Goal: Task Accomplishment & Management: Complete application form

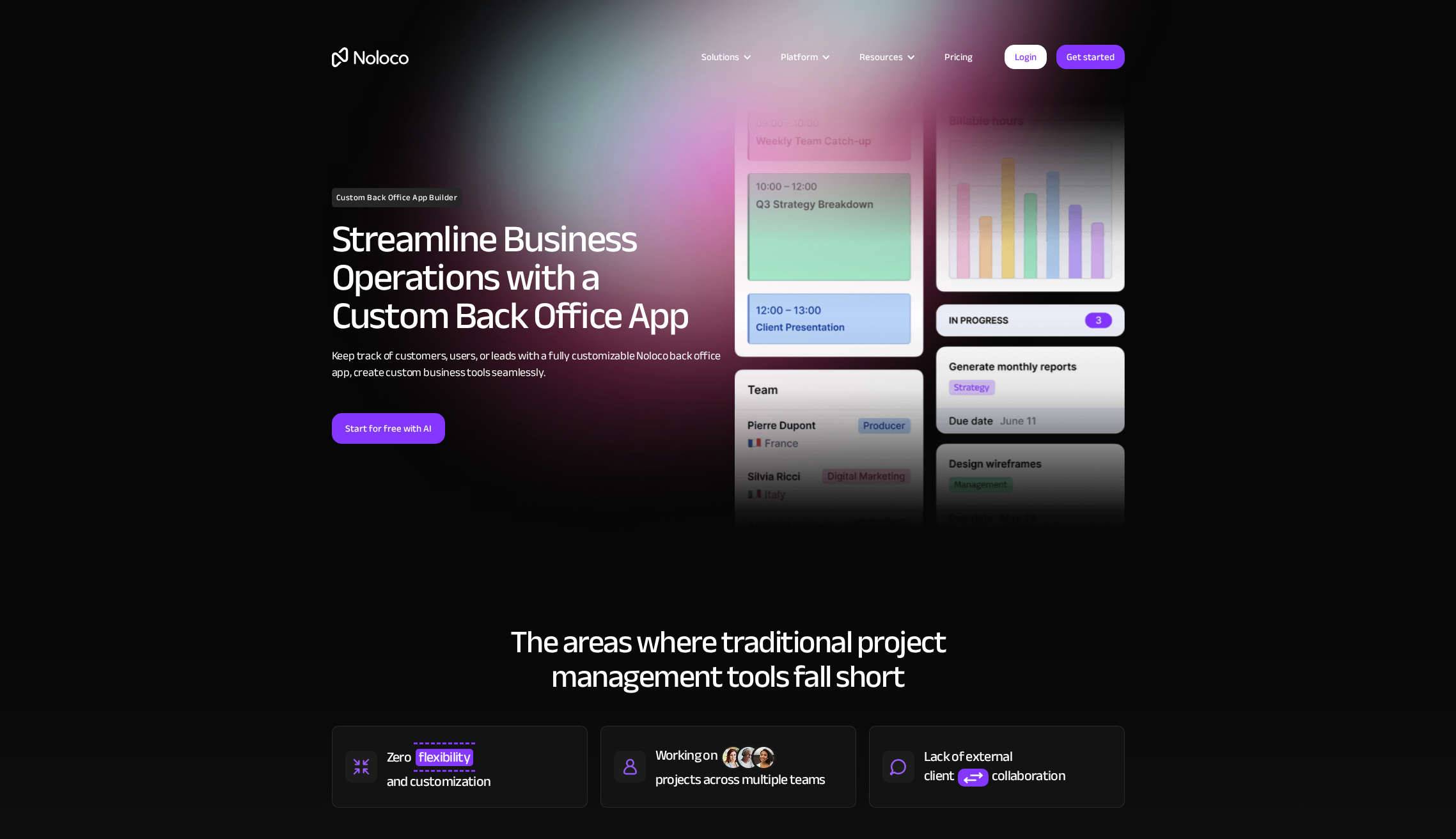
click at [408, 435] on link "Start for free with AI" at bounding box center [388, 428] width 113 height 31
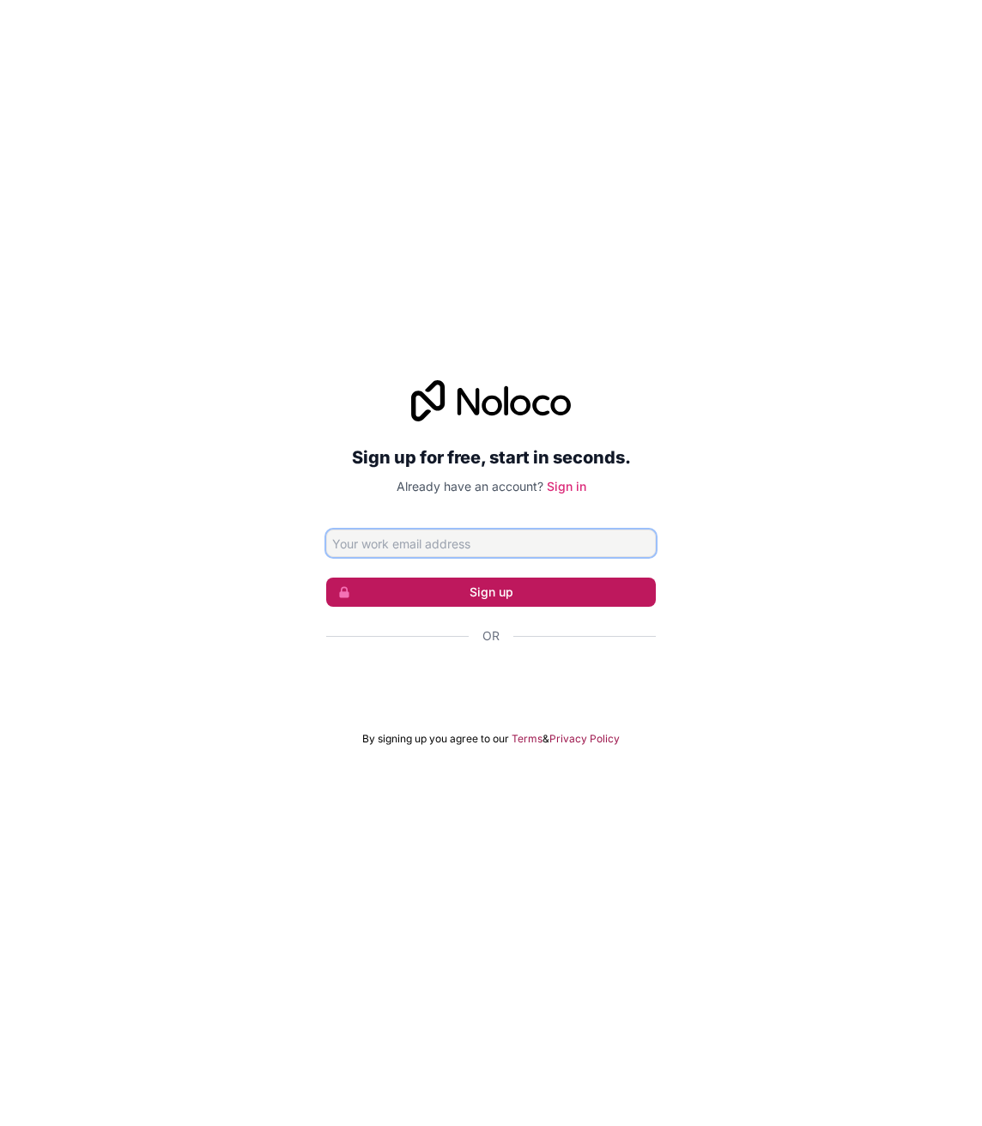
paste input "terep82302@cspaus.com"
type input "terep82302@cspaus.com"
click at [492, 590] on button "Sign up" at bounding box center [491, 592] width 330 height 29
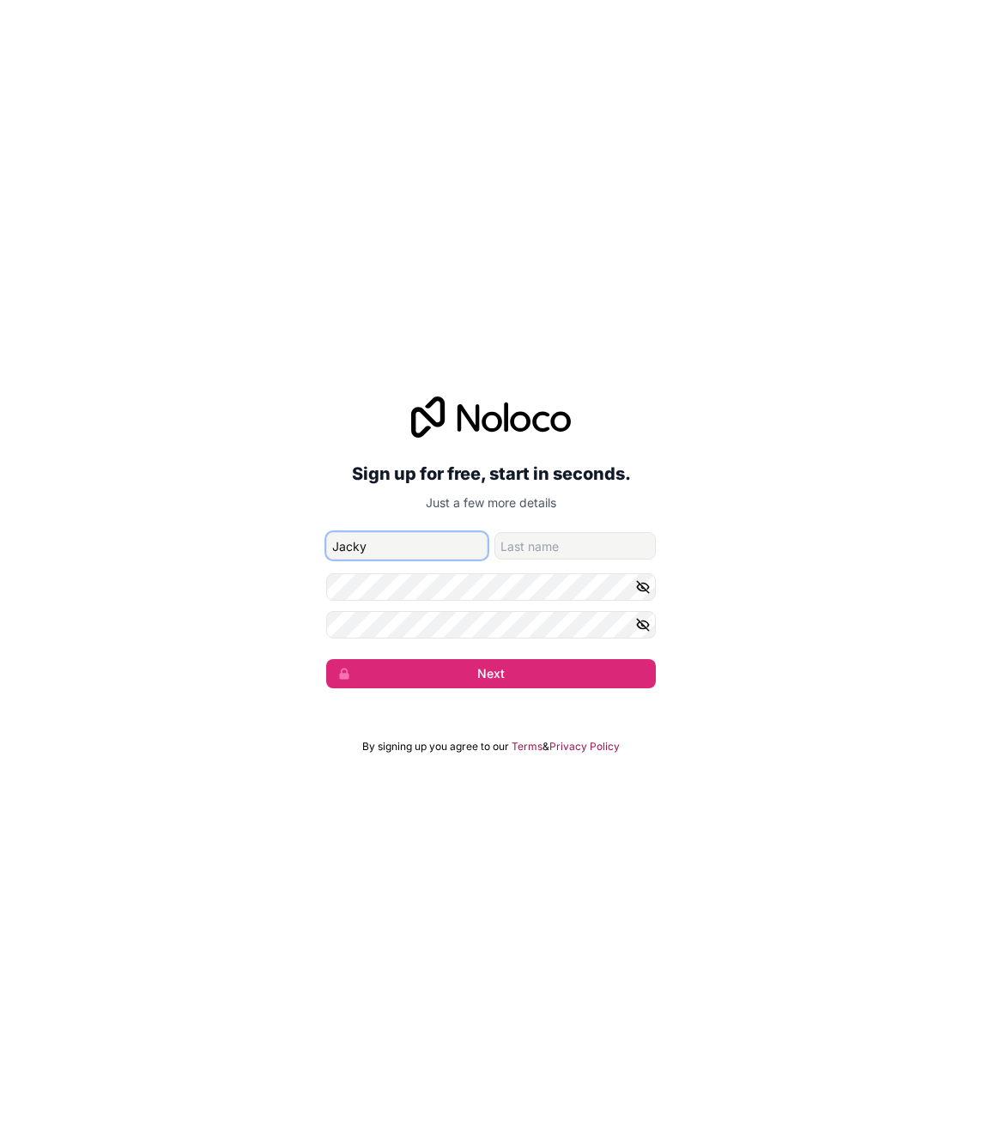
type input "Jacky"
type input "Leong"
click at [326, 659] on button "Next" at bounding box center [491, 673] width 330 height 29
click at [494, 696] on div "Sign up for free, start in seconds. Just a few more details terep82302@cspaus.c…" at bounding box center [491, 542] width 982 height 340
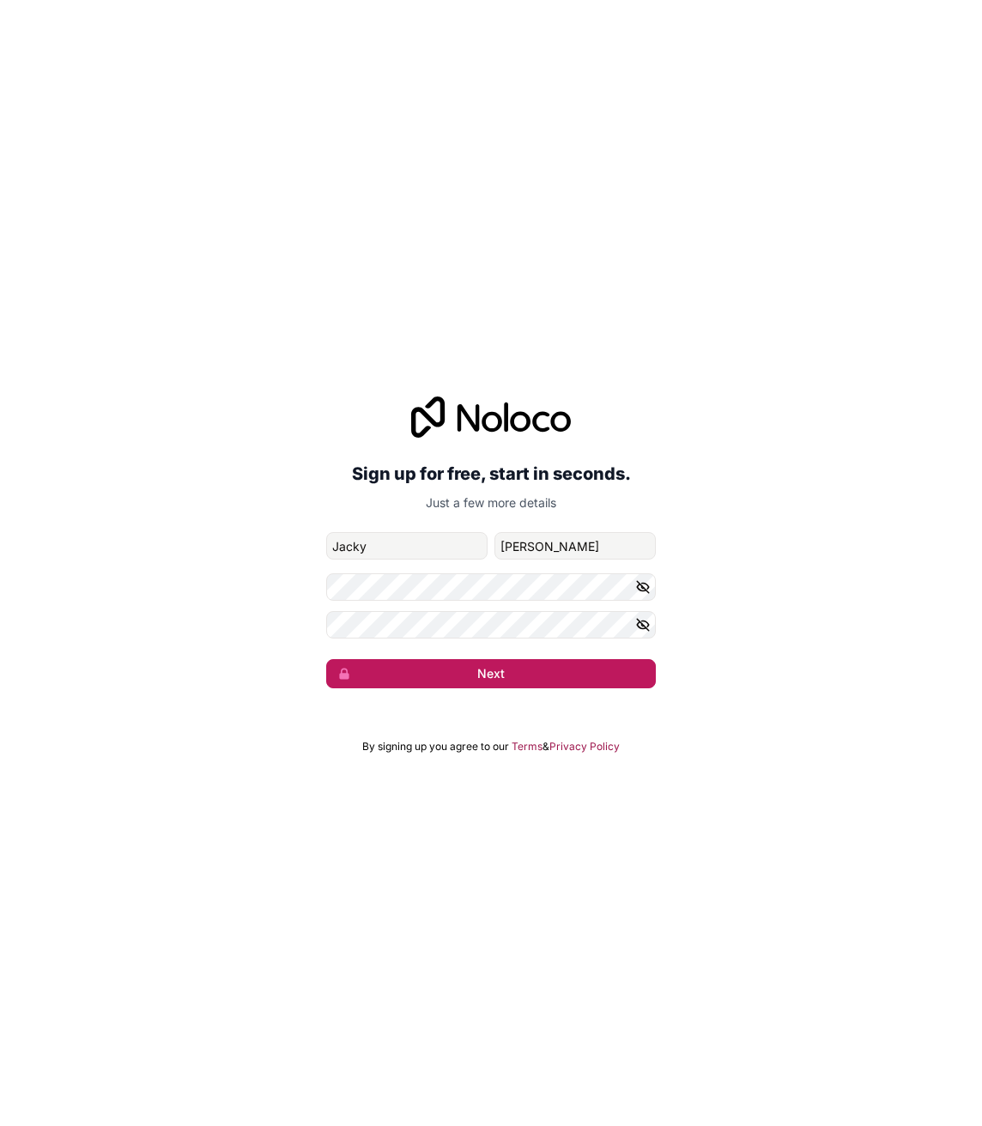
click at [494, 685] on button "Next" at bounding box center [491, 673] width 330 height 29
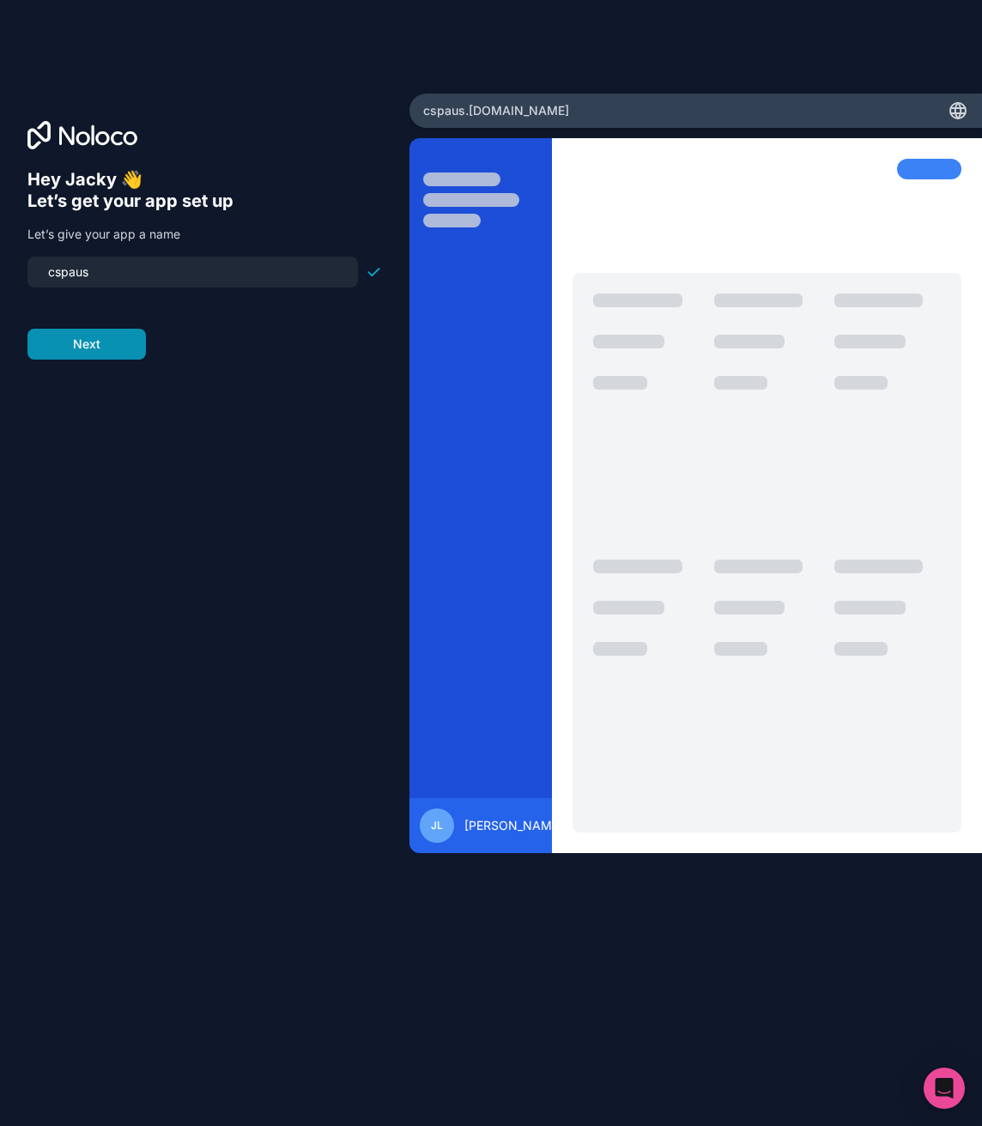
click at [111, 336] on button "Next" at bounding box center [86, 344] width 118 height 31
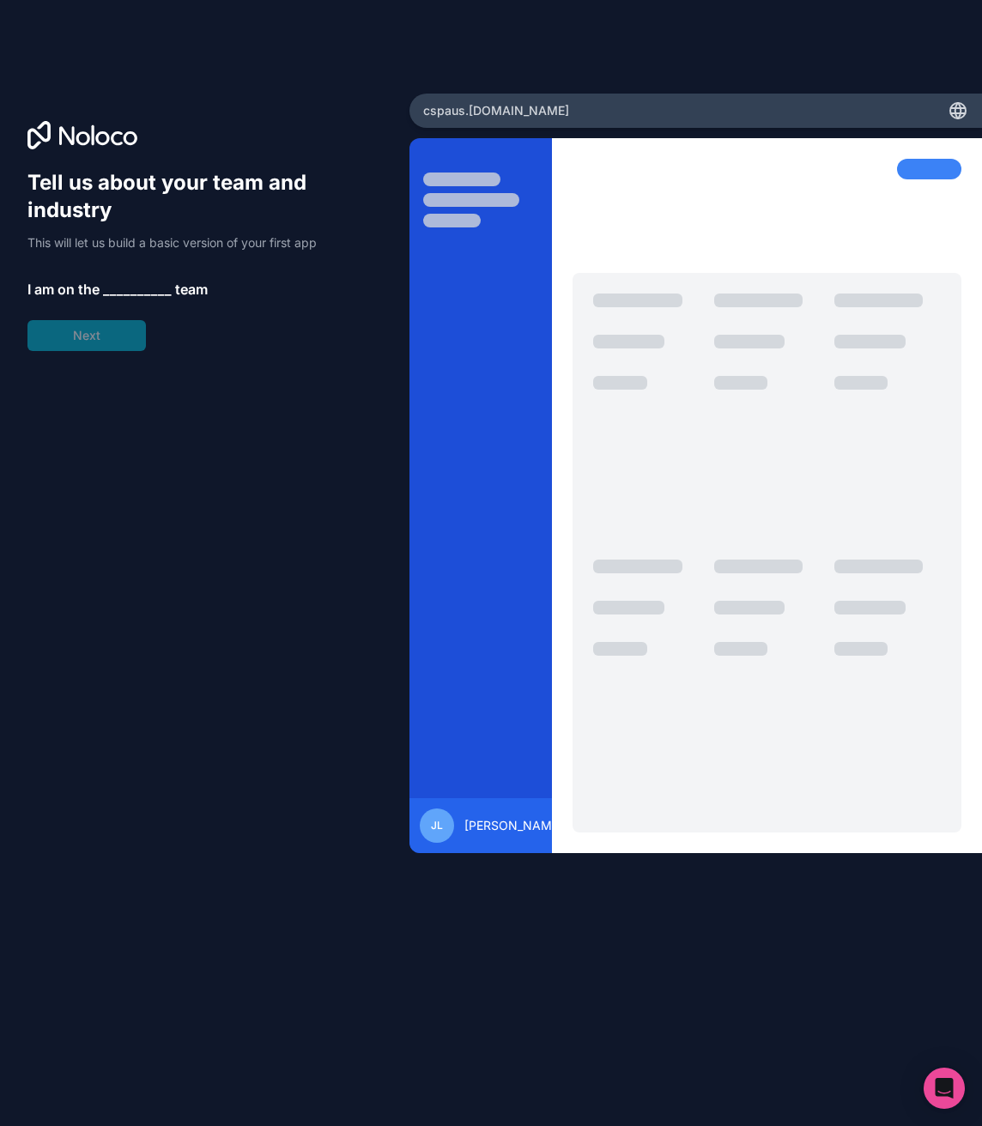
click at [137, 292] on span "__________" at bounding box center [137, 289] width 69 height 21
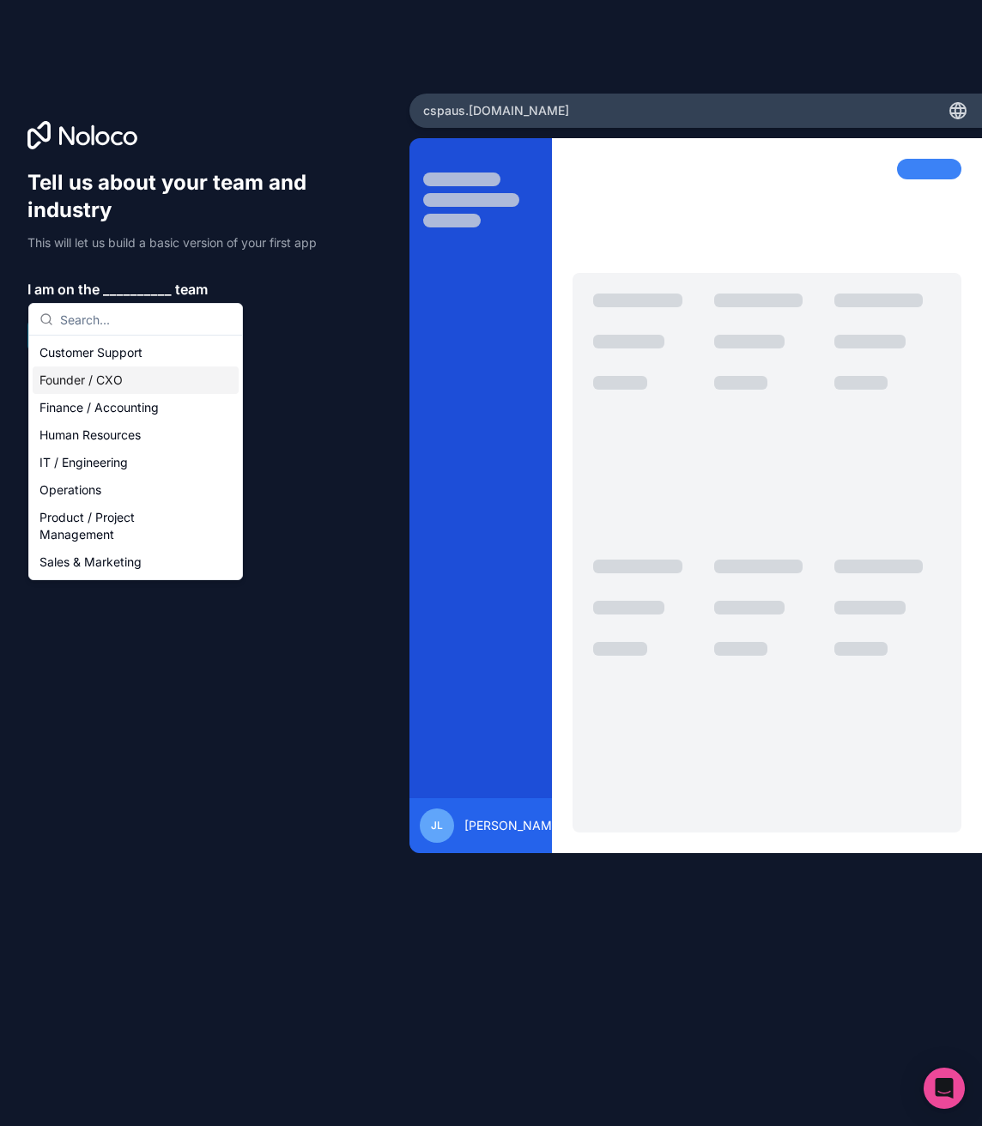
click at [100, 376] on div "Founder / CXO" at bounding box center [136, 379] width 206 height 27
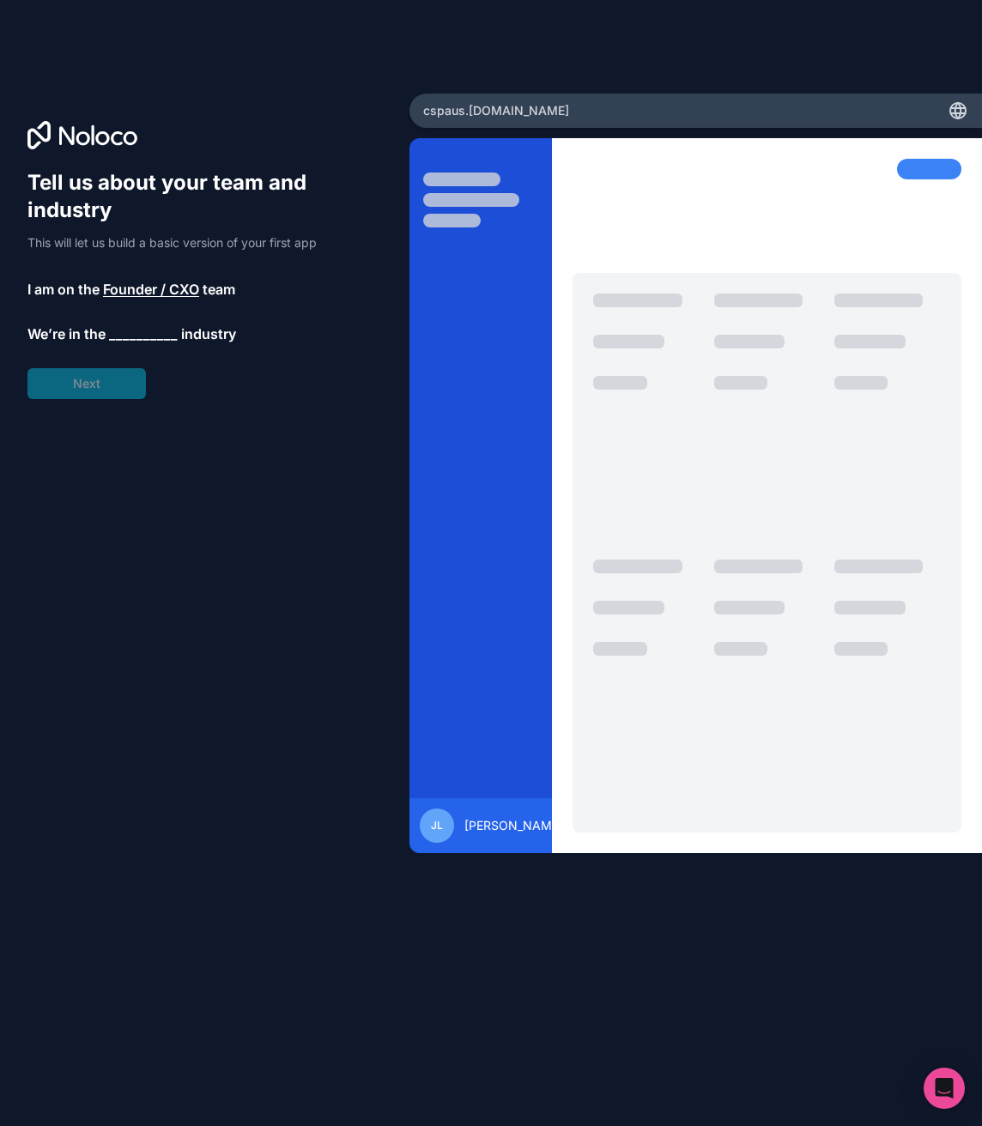
click at [100, 336] on span "We’re in the" at bounding box center [66, 334] width 78 height 21
click at [100, 386] on div "Tell us about your team and industry This will let us build a basic version of …" at bounding box center [204, 284] width 354 height 230
click at [137, 331] on span "__________" at bounding box center [143, 337] width 69 height 21
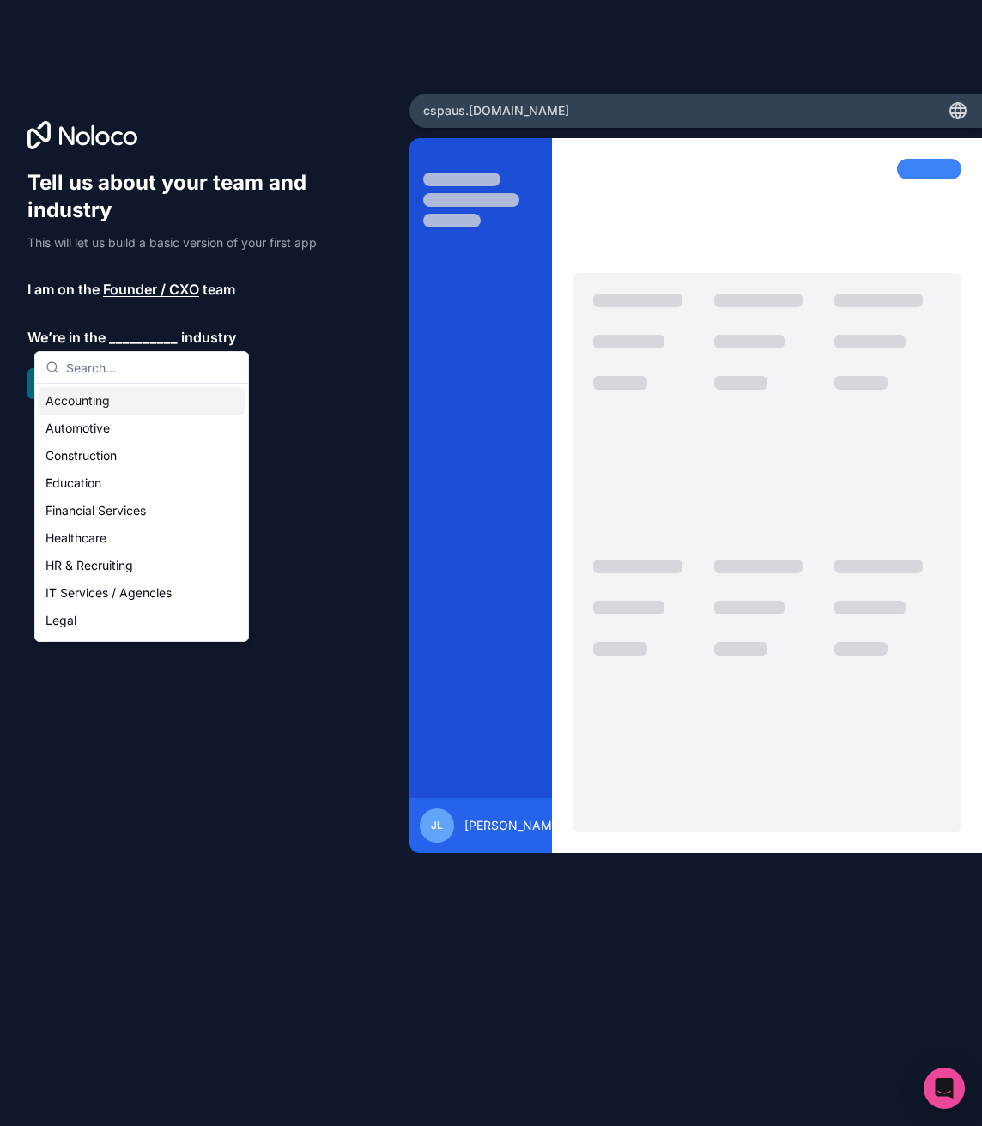
click at [121, 377] on input "text" at bounding box center [152, 367] width 172 height 31
click at [113, 399] on div "Accounting" at bounding box center [142, 400] width 206 height 27
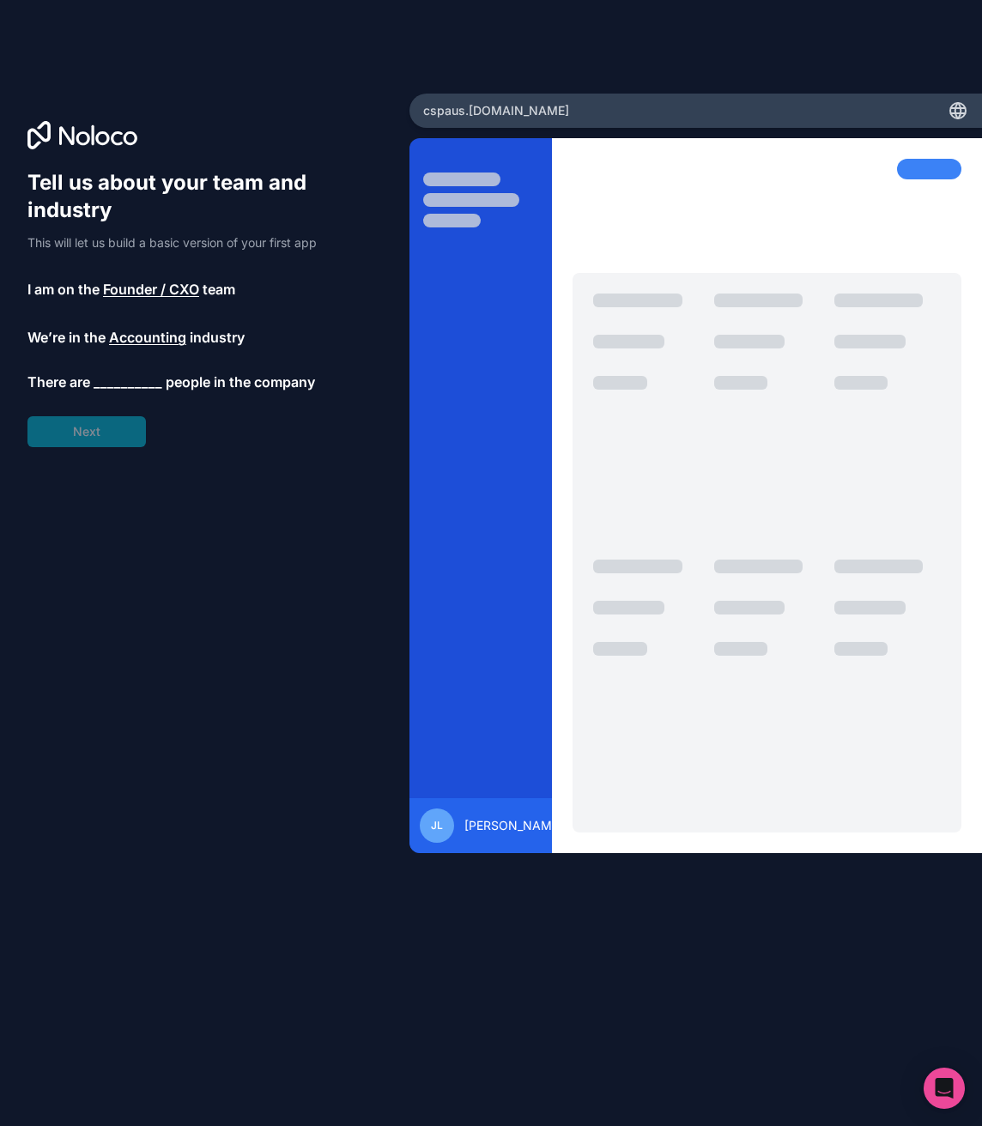
click at [101, 393] on span "__________" at bounding box center [128, 382] width 69 height 21
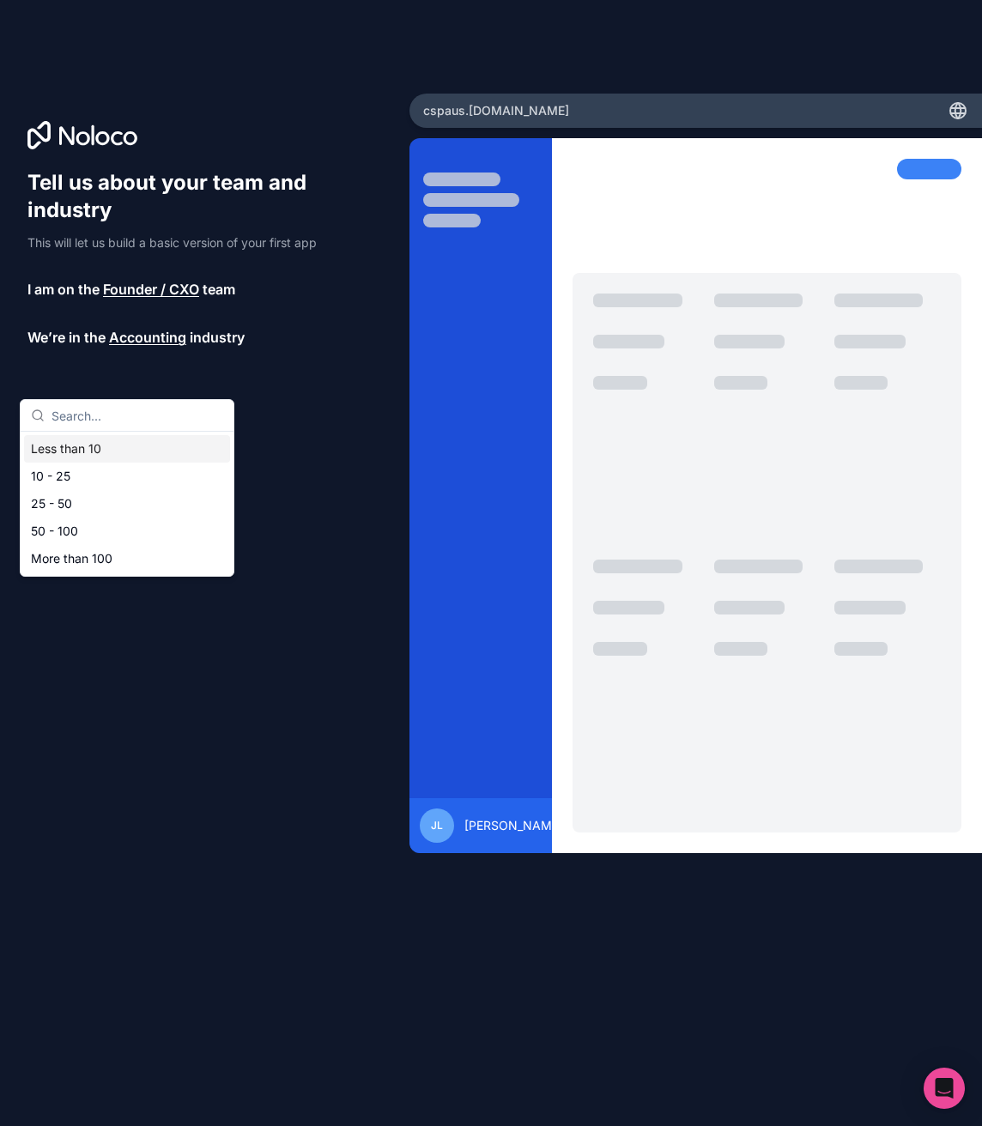
click at [115, 392] on span "__________" at bounding box center [128, 385] width 69 height 21
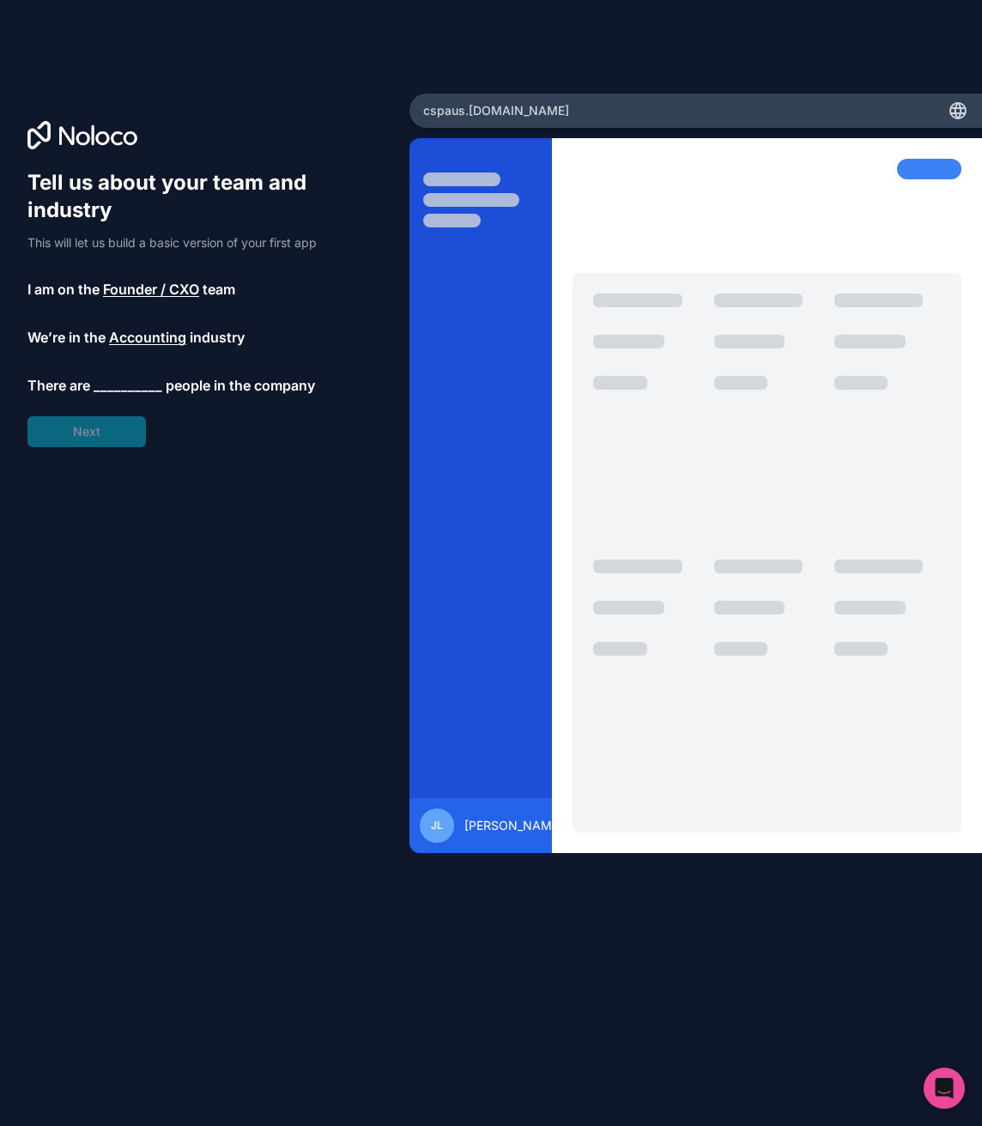
click at [135, 376] on span "__________" at bounding box center [128, 385] width 69 height 21
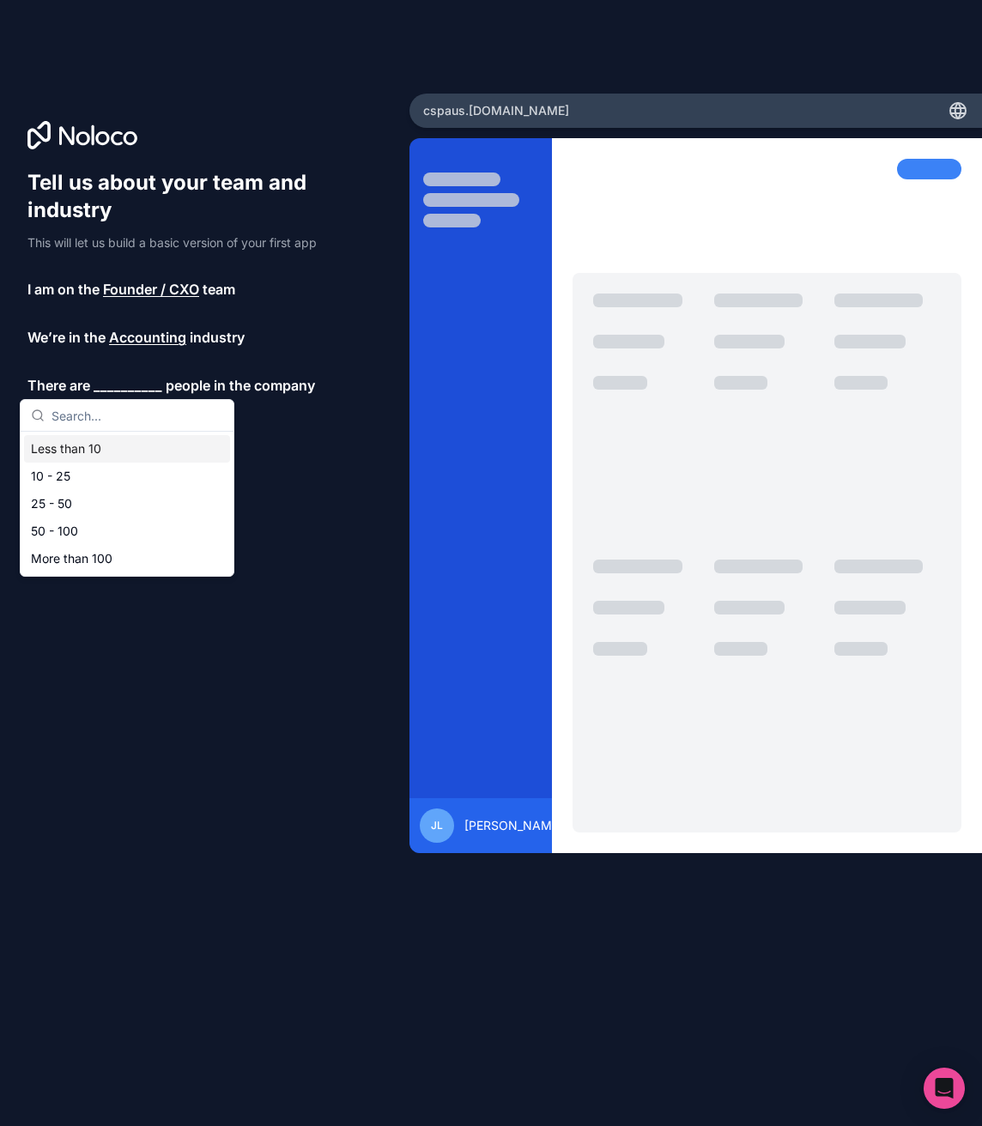
click at [111, 453] on div "Less than 10" at bounding box center [127, 448] width 206 height 27
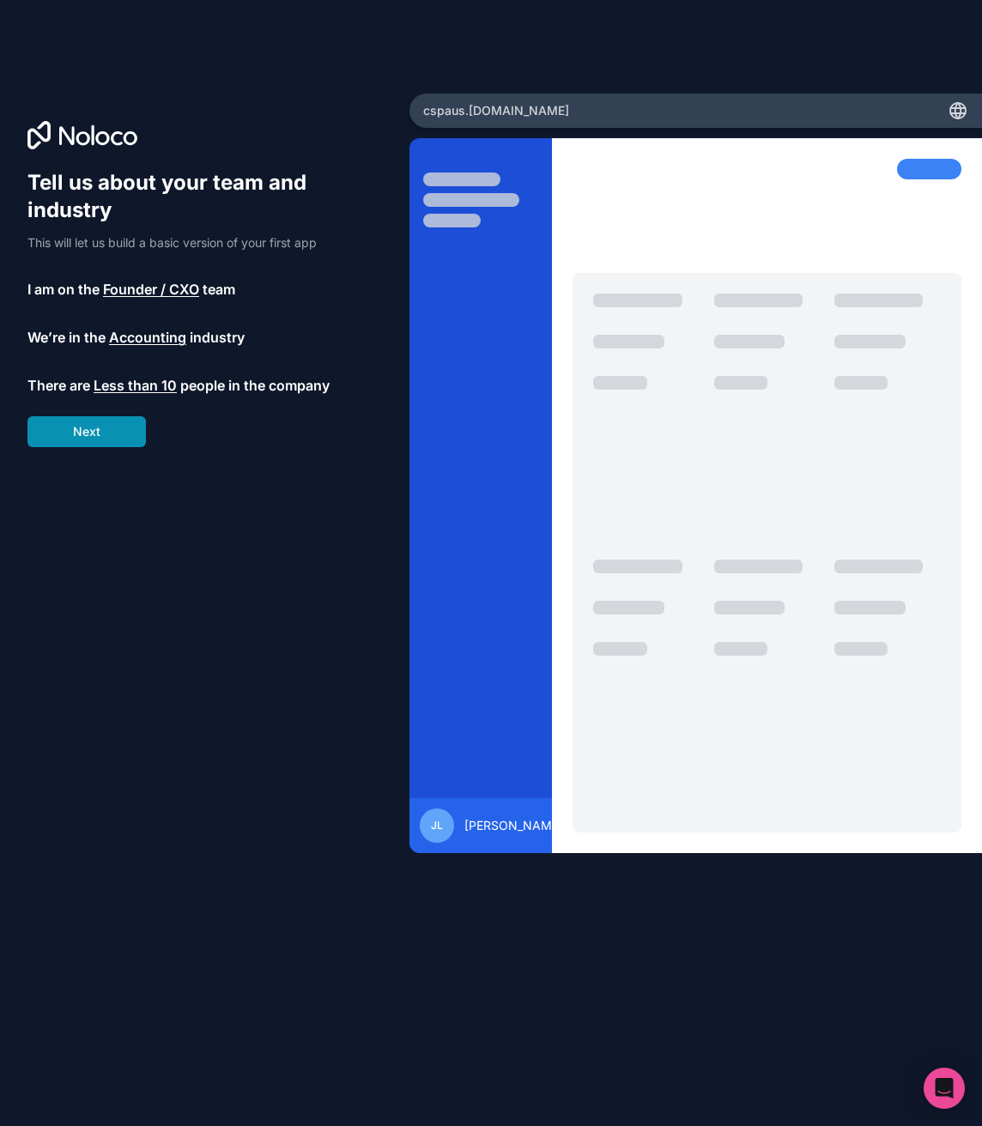
click at [111, 434] on button "Next" at bounding box center [86, 431] width 118 height 31
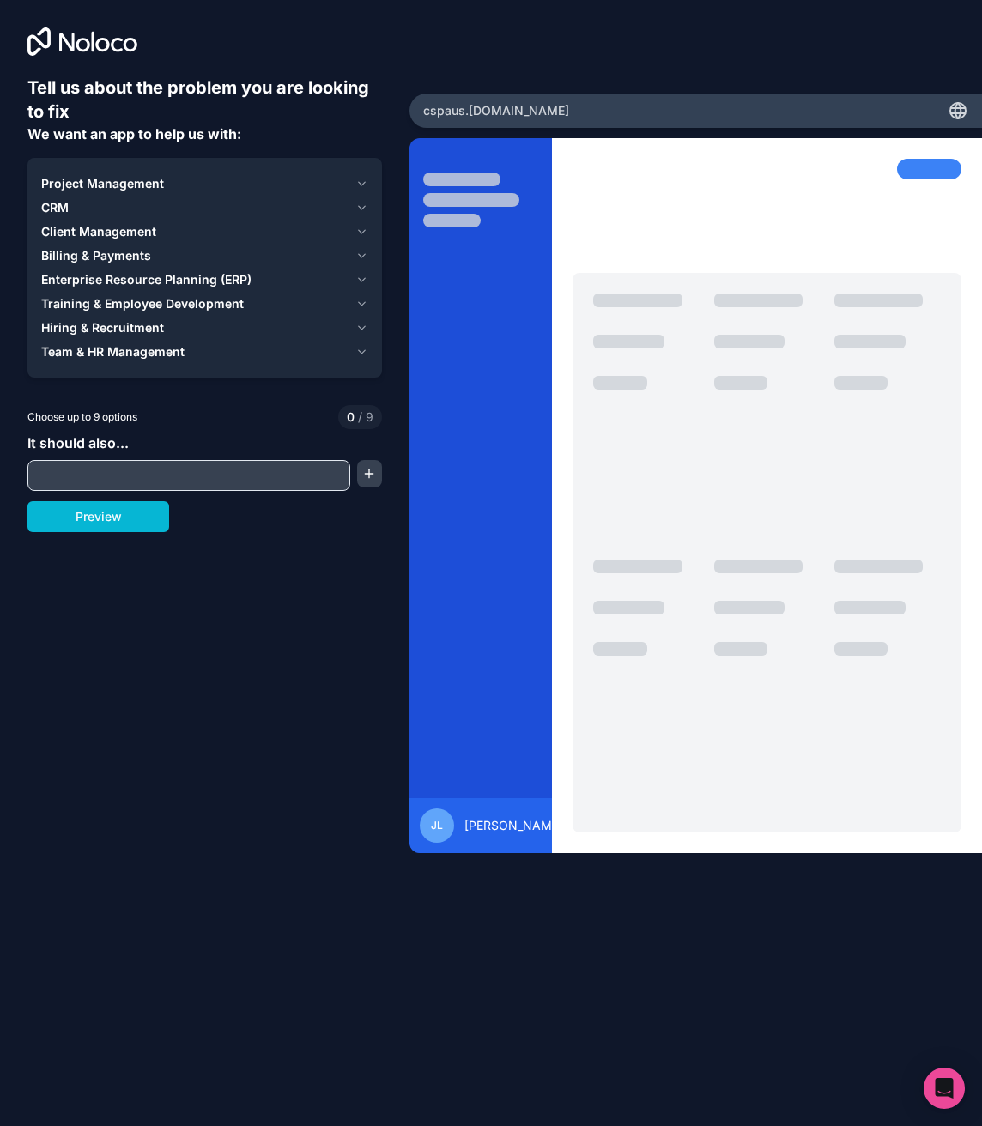
click at [123, 476] on input "text" at bounding box center [189, 475] width 314 height 24
click at [127, 323] on span "Hiring & Recruitment" at bounding box center [102, 327] width 123 height 17
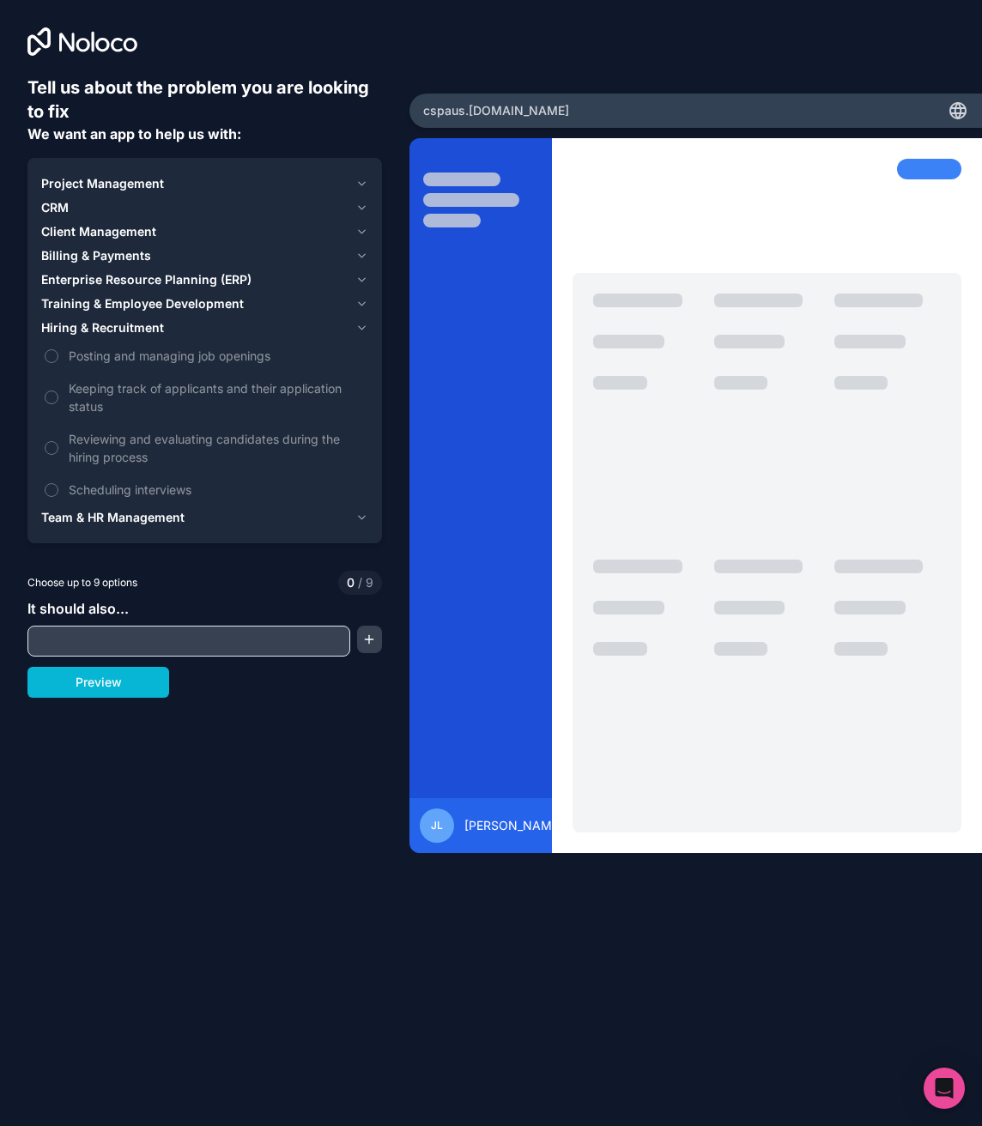
click at [124, 659] on div "Tell us about the problem you are looking to fix We want an app to help us with…" at bounding box center [204, 493] width 354 height 835
click at [124, 648] on input "text" at bounding box center [189, 641] width 314 height 24
click at [50, 357] on button "Posting and managing job openings" at bounding box center [52, 356] width 14 height 14
click at [45, 409] on label "Keeping track of applicants and their application status" at bounding box center [204, 397] width 327 height 50
click at [45, 404] on button "Keeping track of applicants and their application status" at bounding box center [52, 397] width 14 height 14
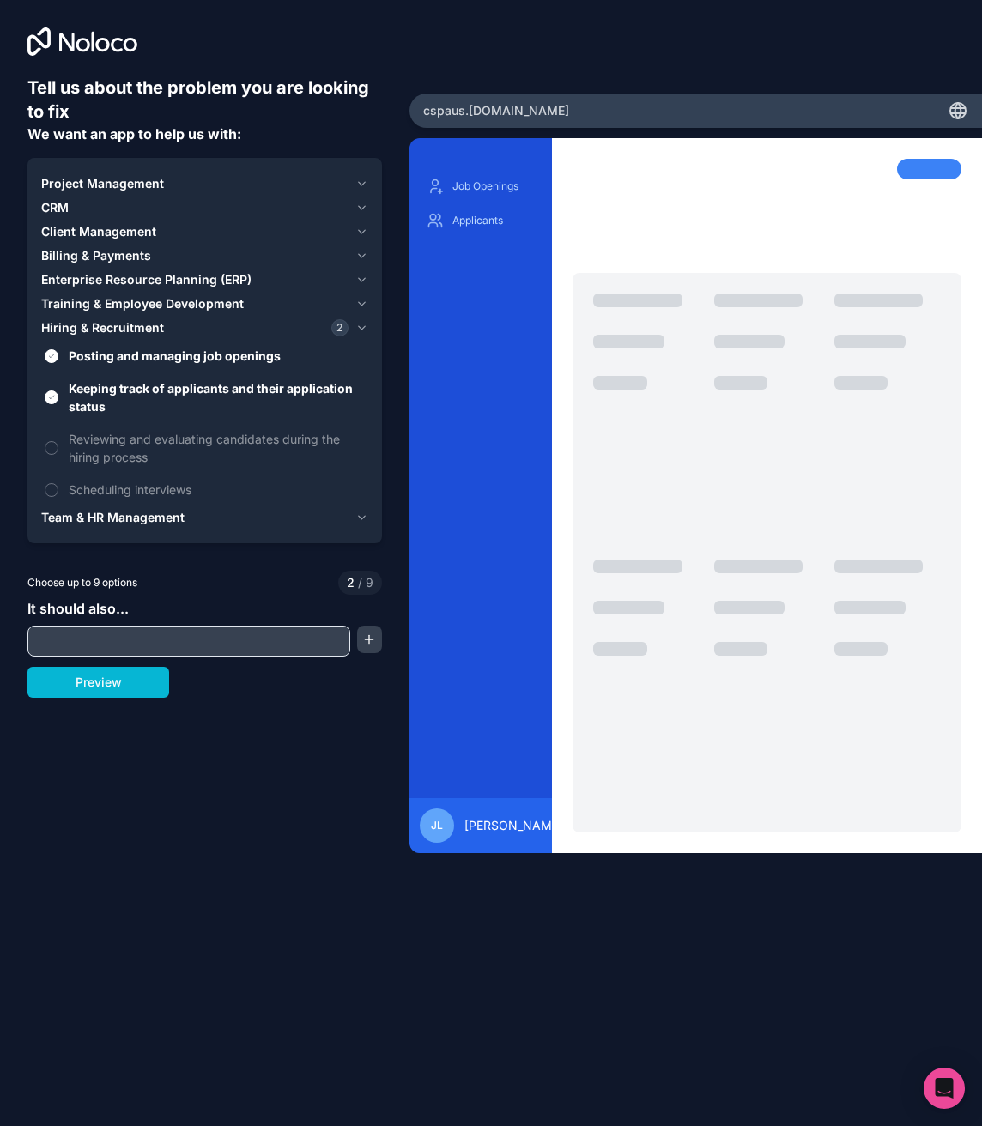
click at [88, 649] on input "text" at bounding box center [189, 641] width 314 height 24
click at [92, 677] on button "Preview" at bounding box center [98, 682] width 142 height 31
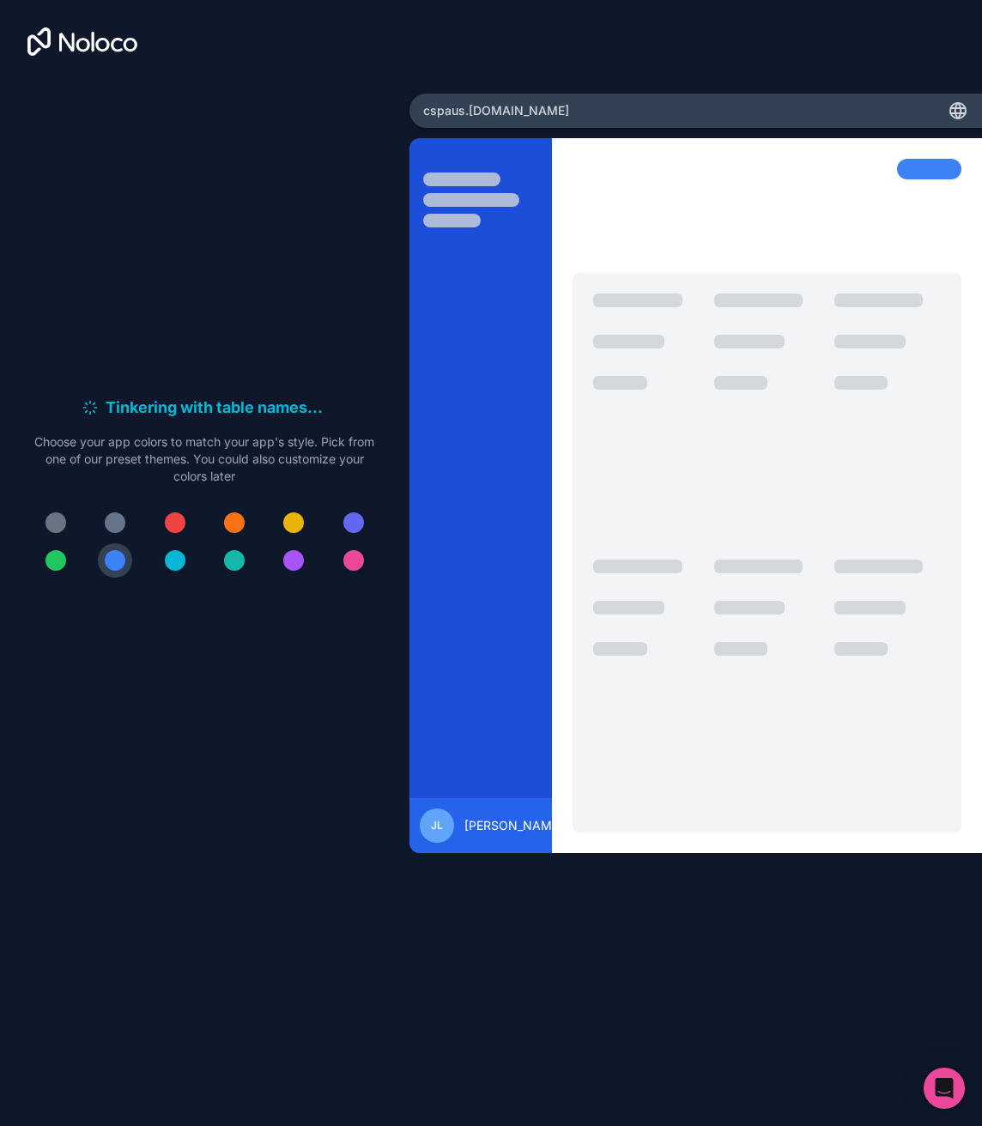
click at [114, 579] on div "Tinkering with table names . . . Meanwhile, let's personalize it! Choose your a…" at bounding box center [204, 494] width 354 height 196
click at [68, 552] on button at bounding box center [56, 560] width 34 height 34
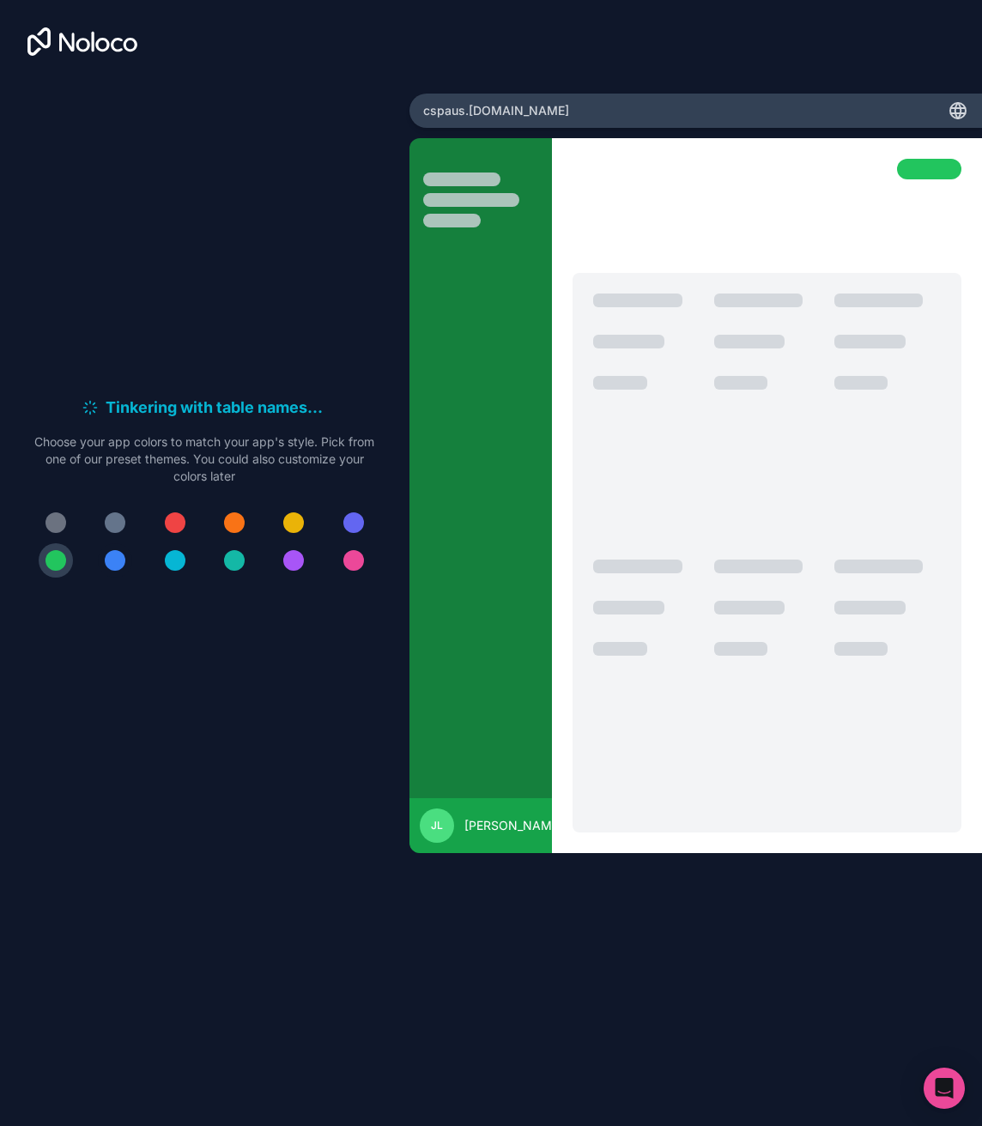
click at [118, 559] on div at bounding box center [115, 560] width 21 height 21
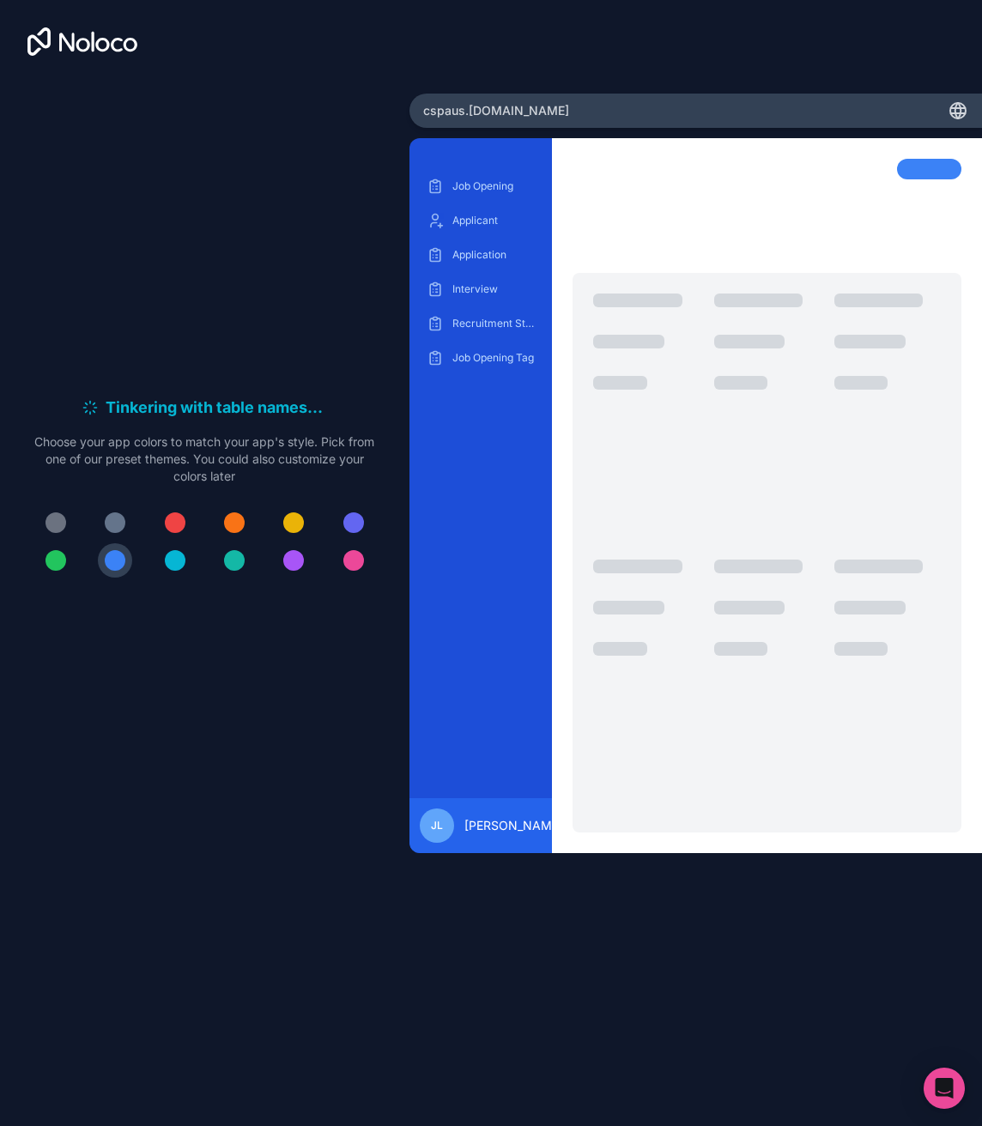
click at [476, 830] on span "Jacky Leong" at bounding box center [513, 825] width 99 height 17
click at [926, 175] on div at bounding box center [929, 169] width 64 height 21
